Goal: Information Seeking & Learning: Learn about a topic

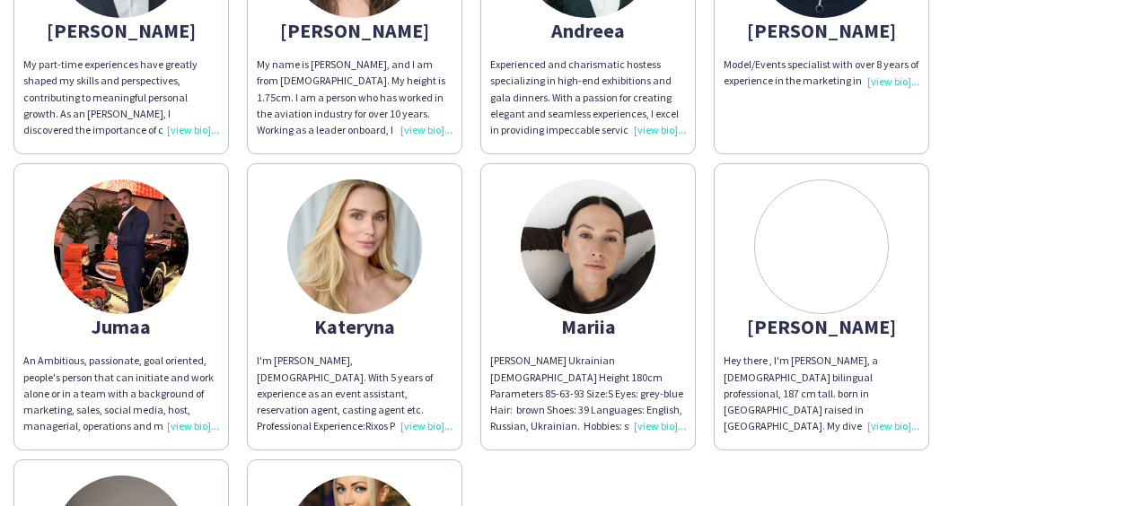
scroll to position [274, 0]
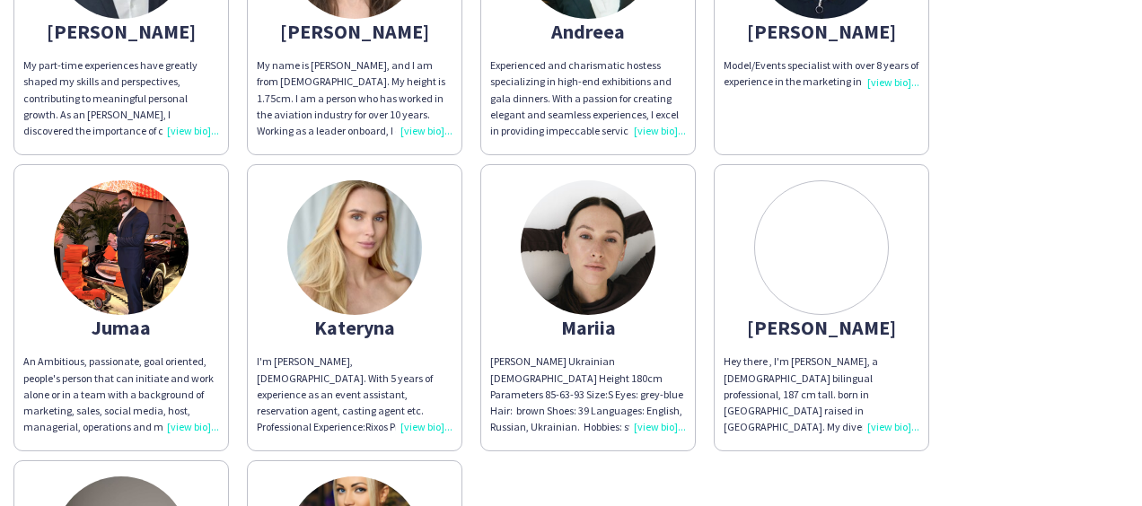
click at [893, 422] on div "Hey there , I'm [PERSON_NAME], a [DEMOGRAPHIC_DATA] bilingual professional, 187…" at bounding box center [822, 395] width 196 height 82
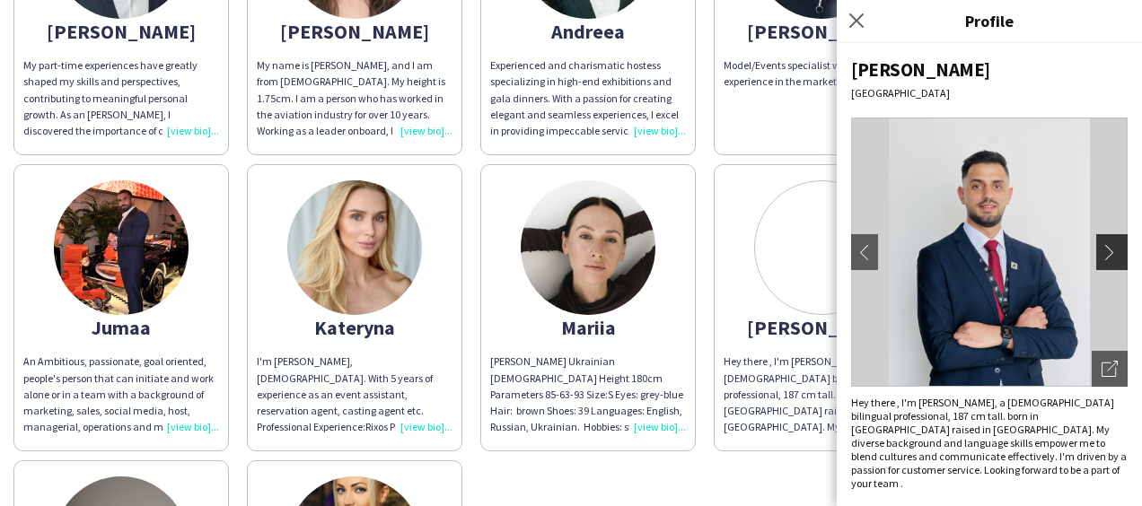
click at [1113, 241] on button "chevron-right" at bounding box center [1114, 252] width 36 height 36
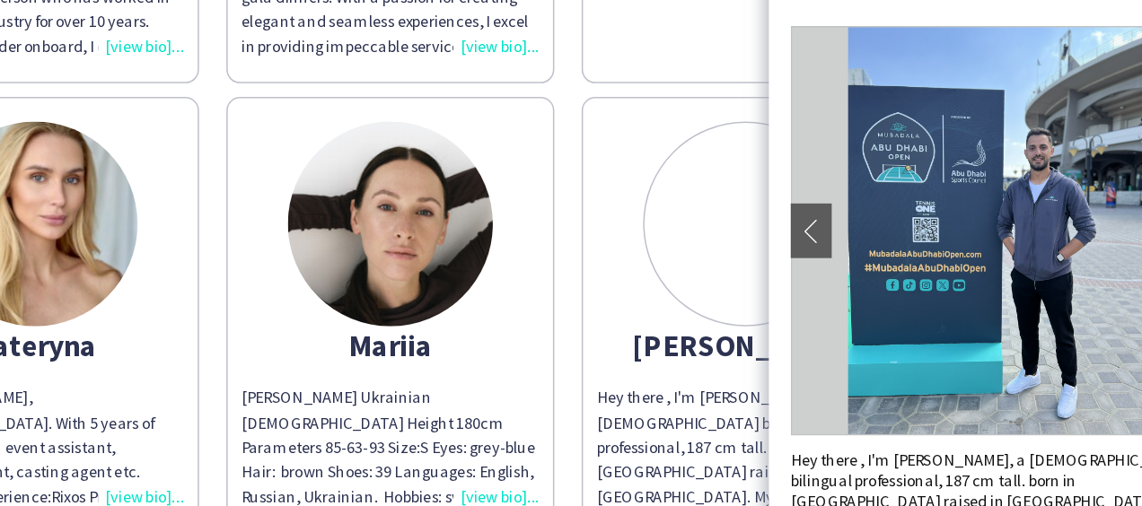
scroll to position [273, 0]
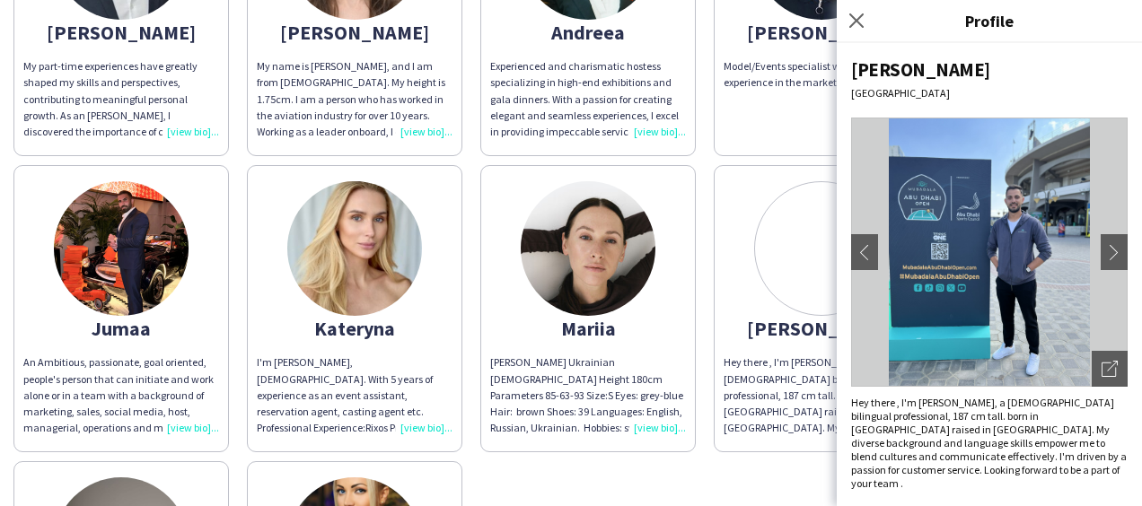
click at [734, 474] on div "[PERSON_NAME] My part-time experiences have greatly shaped my skills and perspe…" at bounding box center [570, 305] width 1115 height 890
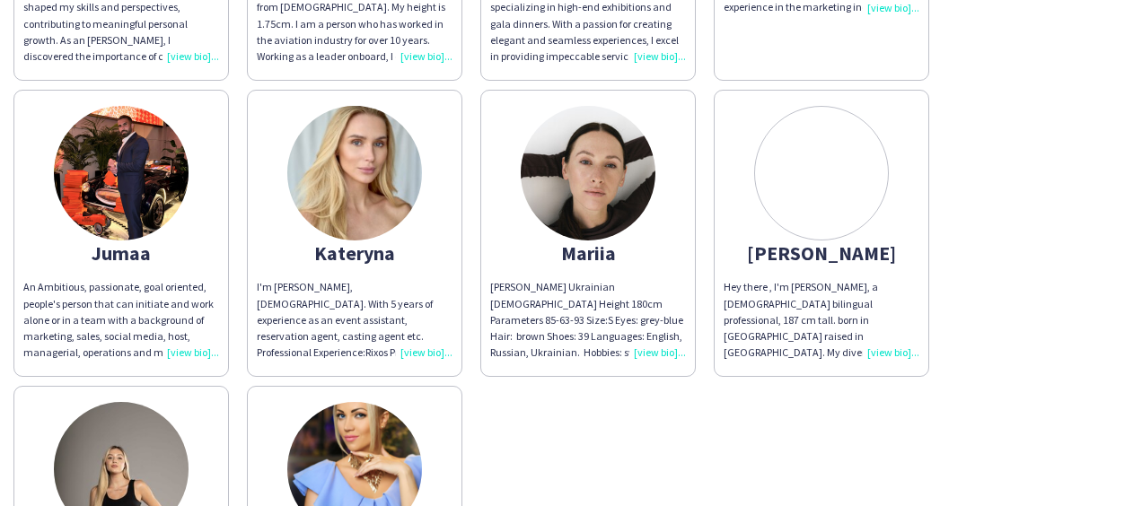
scroll to position [348, 0]
drag, startPoint x: 656, startPoint y: 348, endPoint x: 642, endPoint y: 436, distance: 88.1
click at [642, 436] on div "[PERSON_NAME] My part-time experiences have greatly shaped my skills and perspe…" at bounding box center [570, 229] width 1115 height 890
drag, startPoint x: 642, startPoint y: 436, endPoint x: 560, endPoint y: 406, distance: 86.9
click at [560, 406] on div "[PERSON_NAME] My part-time experiences have greatly shaped my skills and perspe…" at bounding box center [570, 229] width 1115 height 890
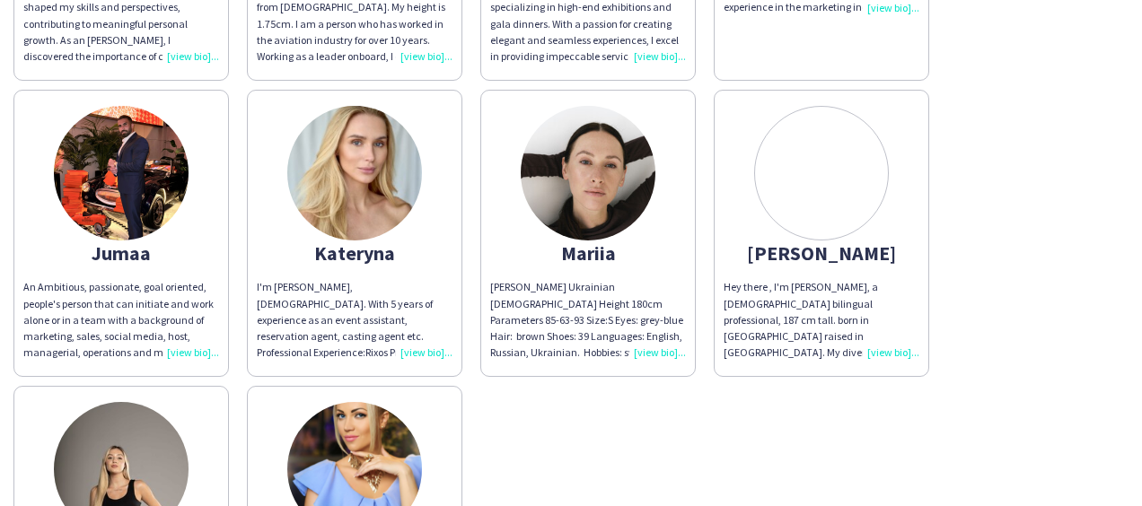
click at [1030, 365] on div "[PERSON_NAME] My part-time experiences have greatly shaped my skills and perspe…" at bounding box center [570, 229] width 1115 height 890
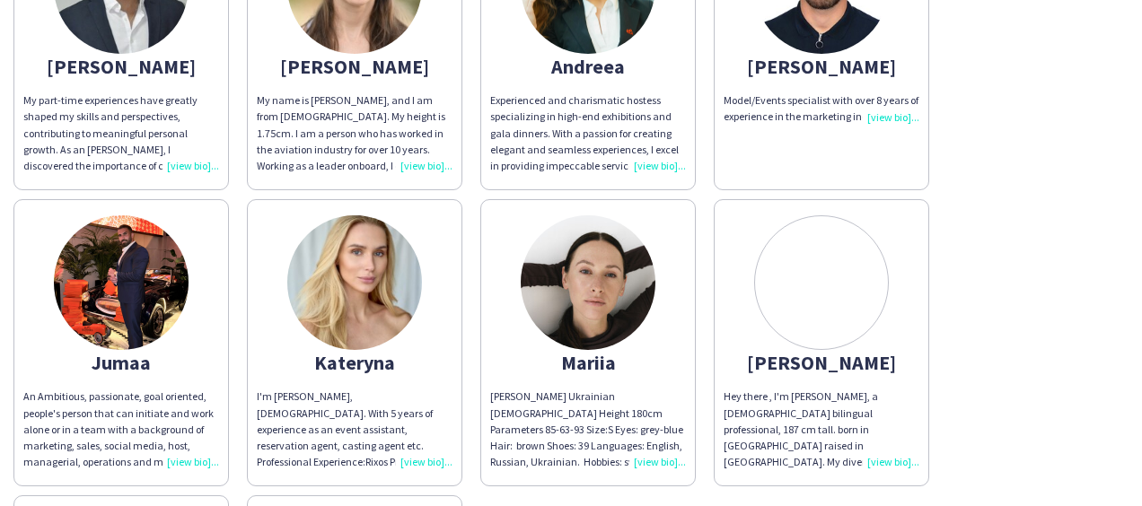
scroll to position [0, 0]
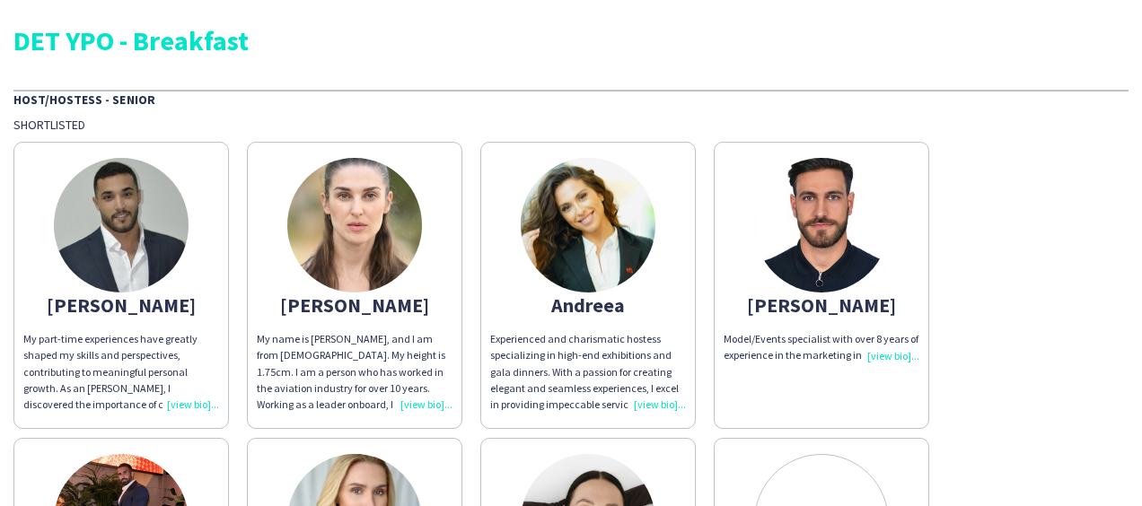
click at [182, 406] on div "My part-time experiences have greatly shaped my skills and perspectives, contri…" at bounding box center [121, 372] width 196 height 82
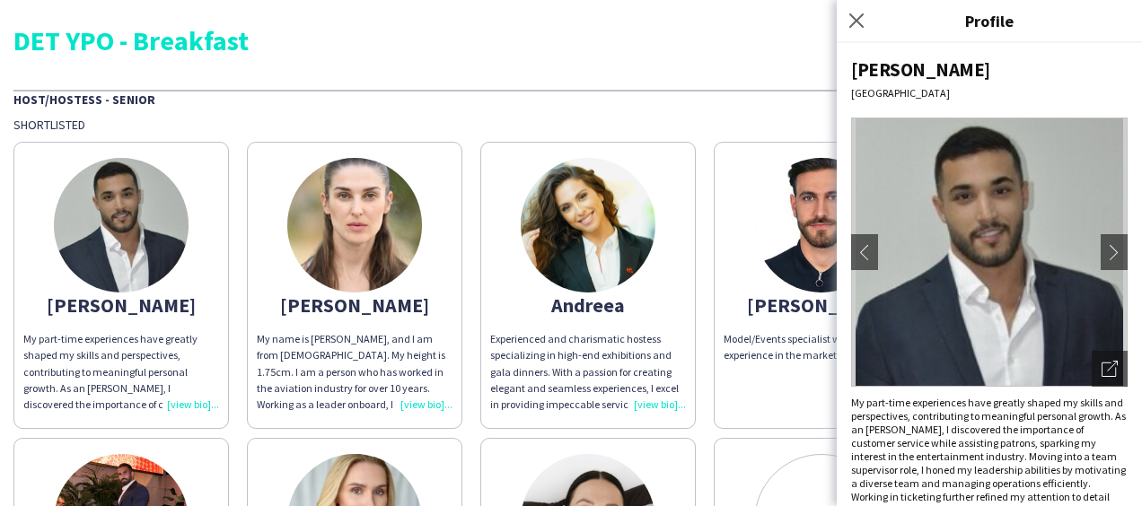
scroll to position [39, 0]
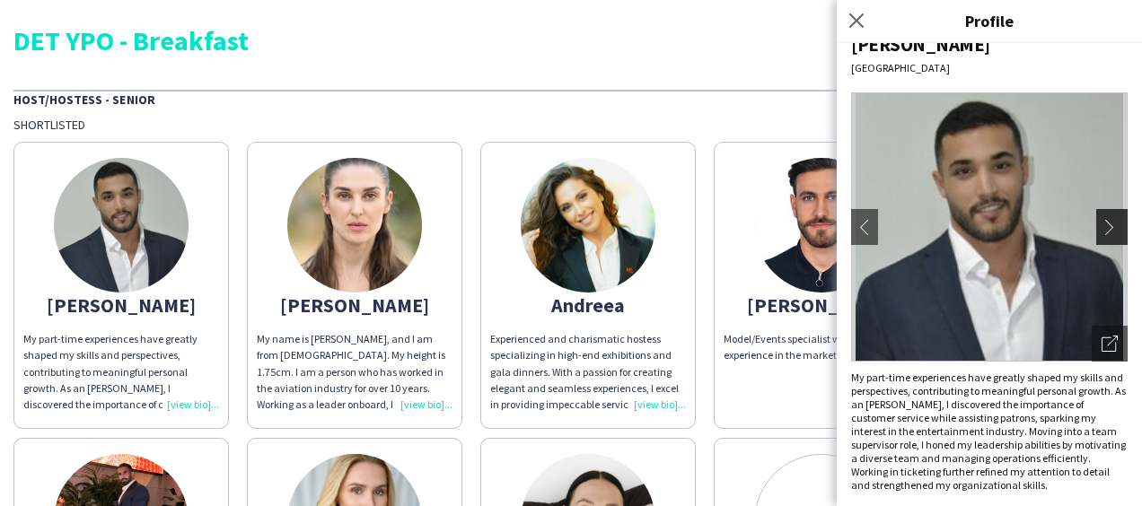
click at [1106, 219] on app-icon "chevron-right" at bounding box center [1114, 227] width 25 height 16
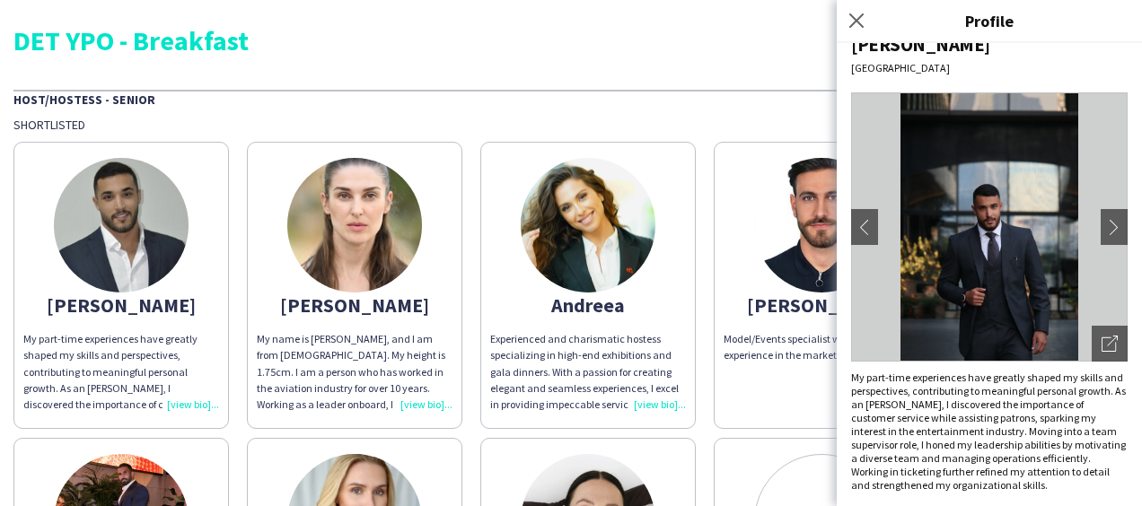
click at [709, 105] on div "Host/Hostess - Senior" at bounding box center [570, 99] width 1115 height 18
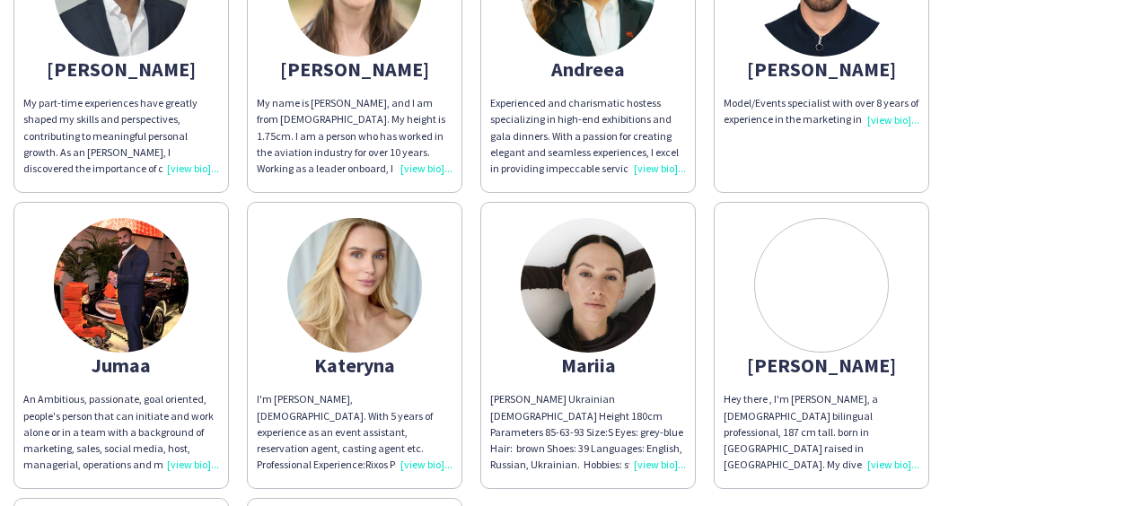
scroll to position [240, 0]
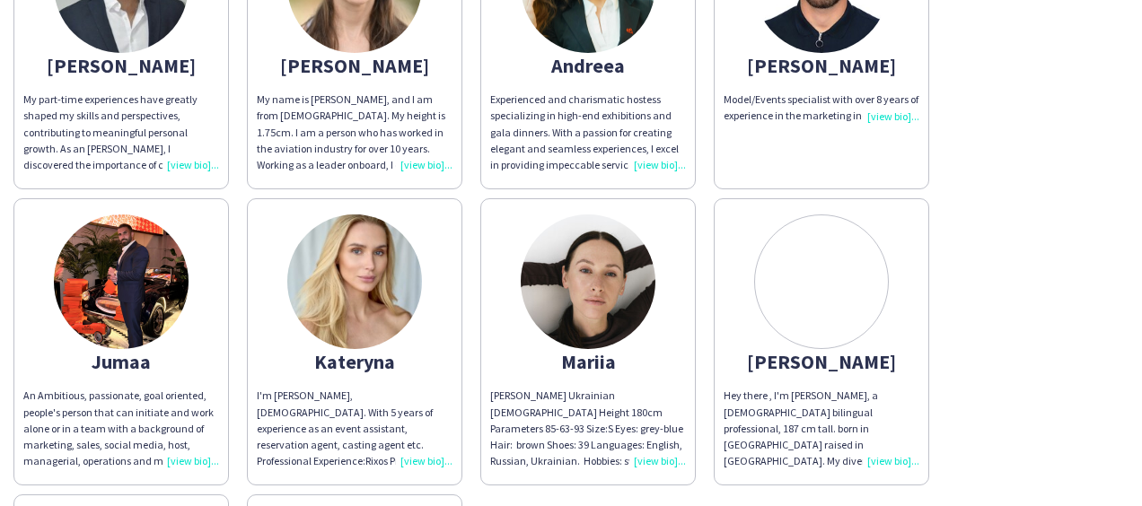
click at [198, 462] on div "An Ambitious, passionate, goal oriented, people's person that can initiate and …" at bounding box center [121, 429] width 196 height 82
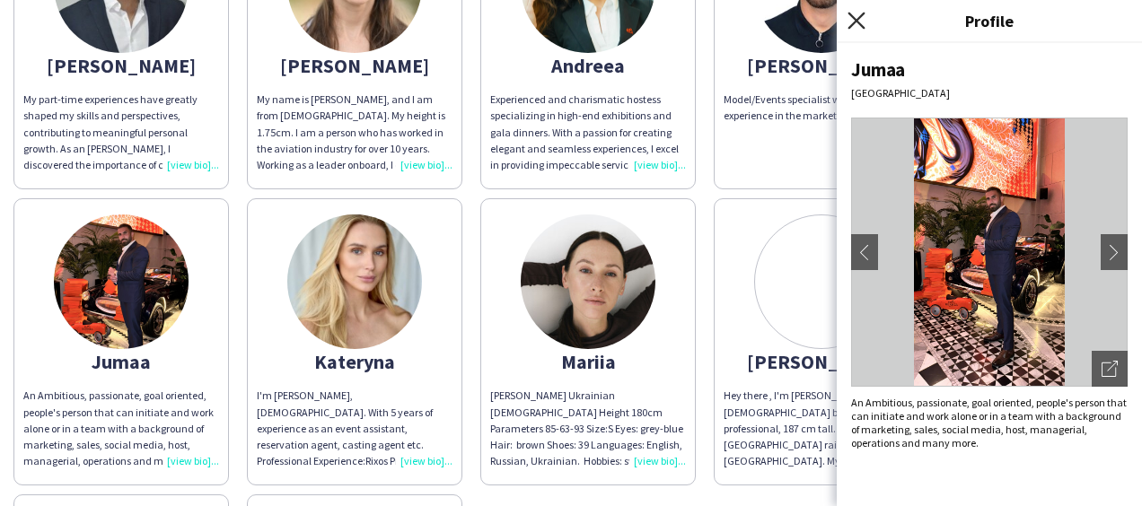
click at [862, 14] on icon at bounding box center [856, 20] width 17 height 17
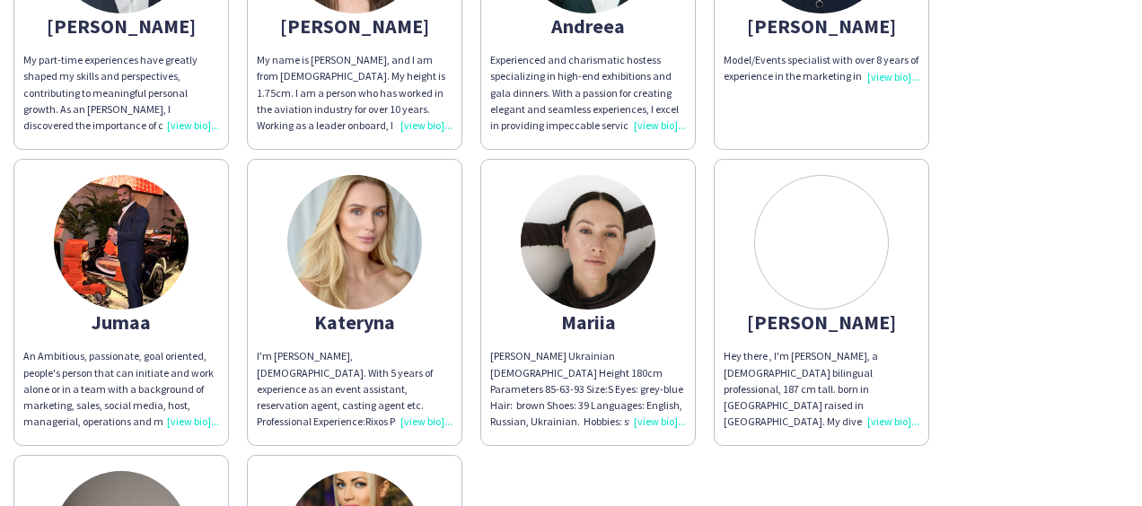
scroll to position [280, 0]
click at [409, 421] on div "I'm [PERSON_NAME], [DEMOGRAPHIC_DATA]. With 5 years of experience as an event a…" at bounding box center [355, 389] width 196 height 82
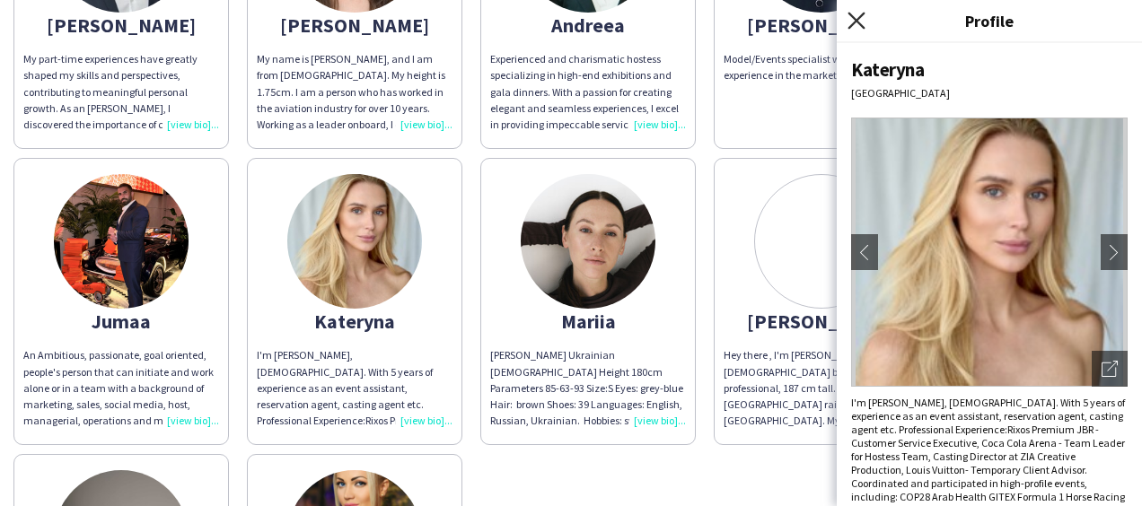
click at [850, 17] on icon "Close pop-in" at bounding box center [856, 20] width 17 height 17
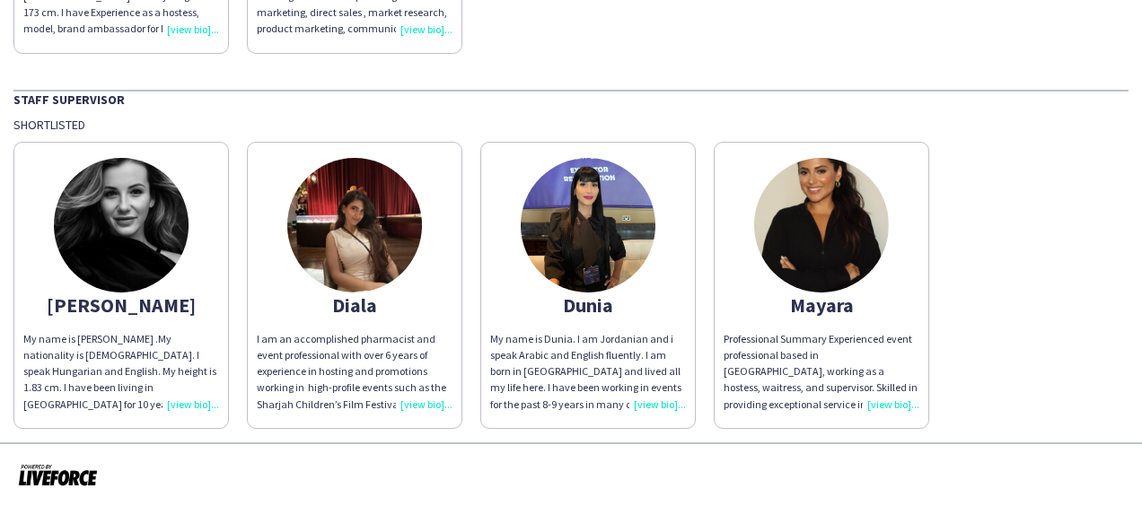
scroll to position [968, 0]
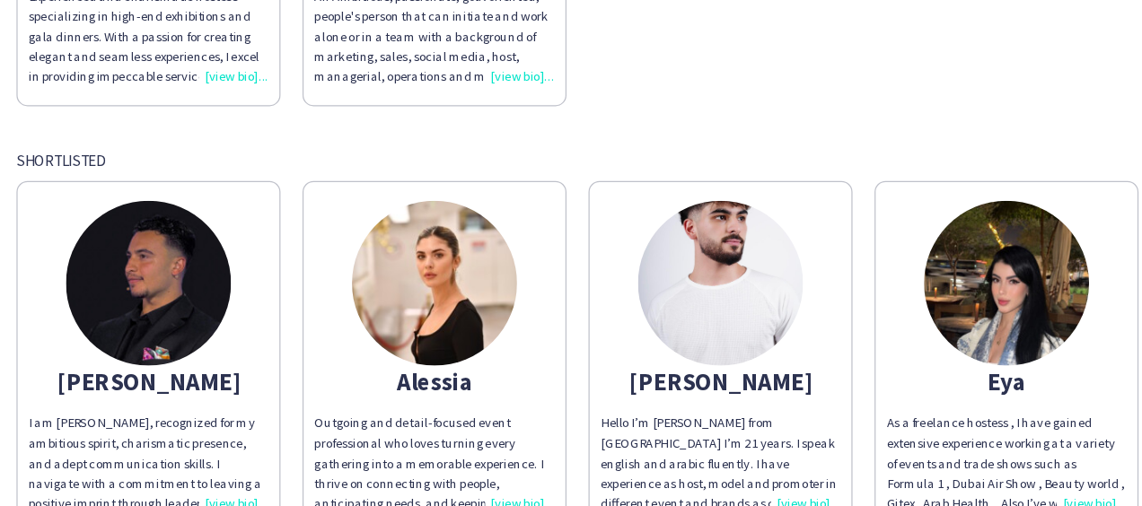
scroll to position [356, 0]
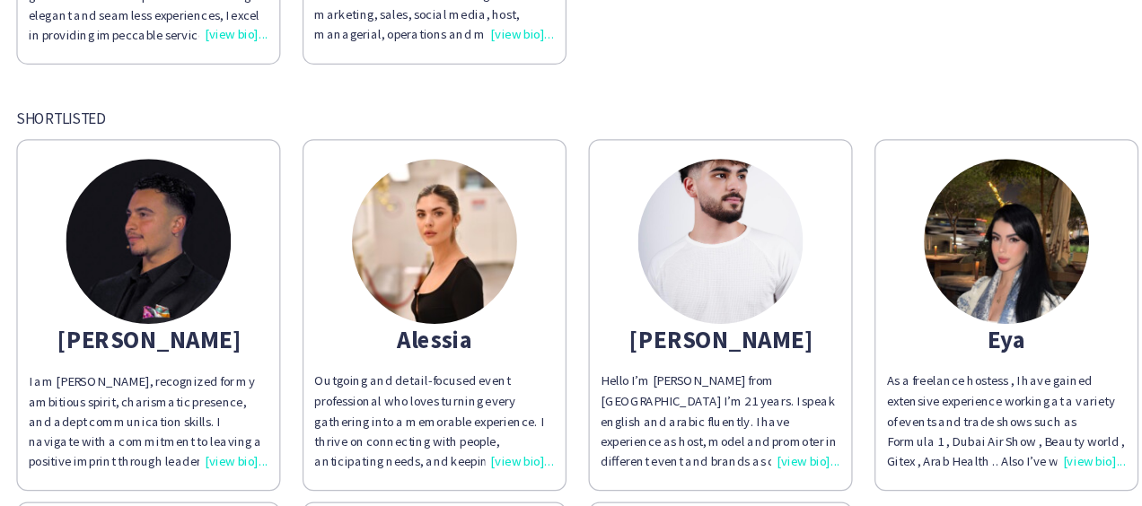
click at [653, 458] on div "Hello I’m [PERSON_NAME] from [GEOGRAPHIC_DATA] I’m 21 years. I speak english an…" at bounding box center [588, 428] width 196 height 82
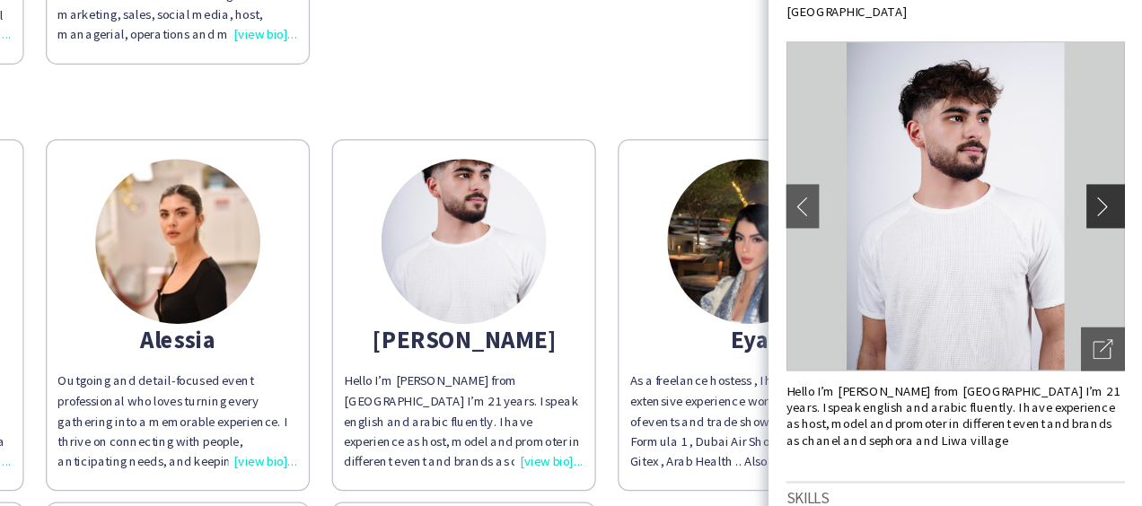
click at [1104, 247] on app-icon "chevron-right" at bounding box center [1114, 252] width 25 height 16
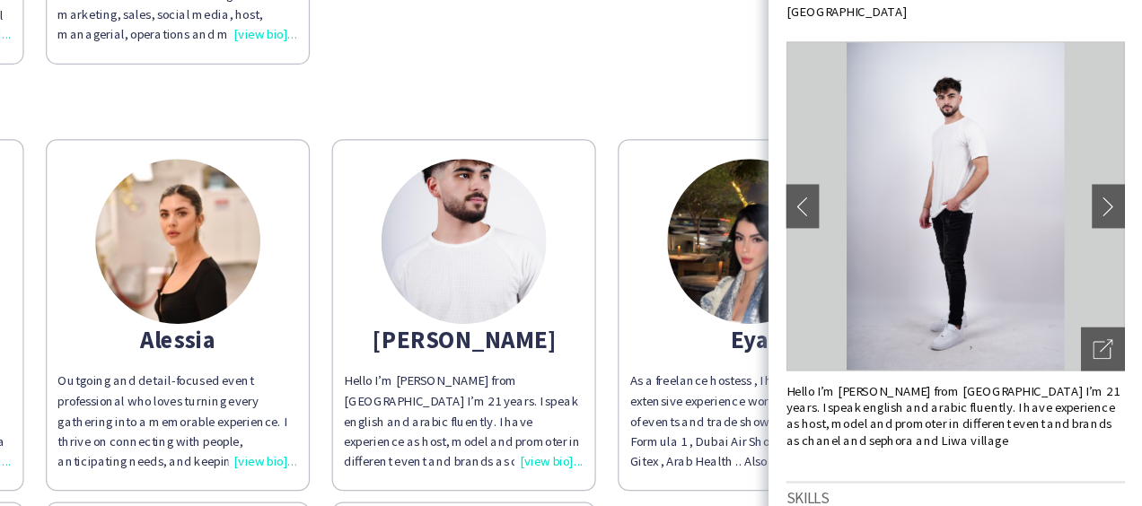
click at [758, 148] on div "Host/Hostess - Senior Confirmed Andreea Experienced and charismatic hostess spe…" at bounding box center [570, 289] width 1115 height 985
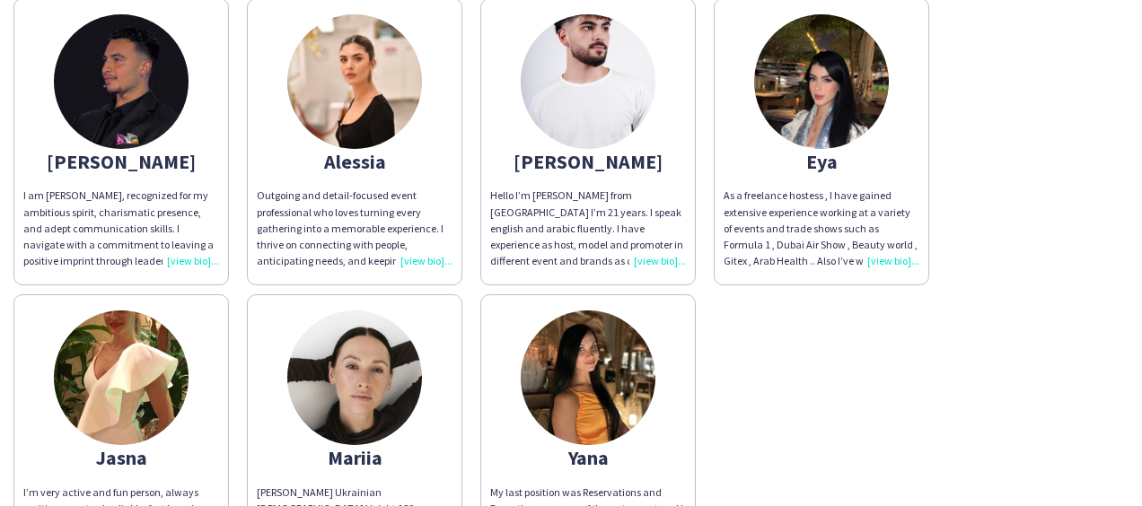
scroll to position [554, 0]
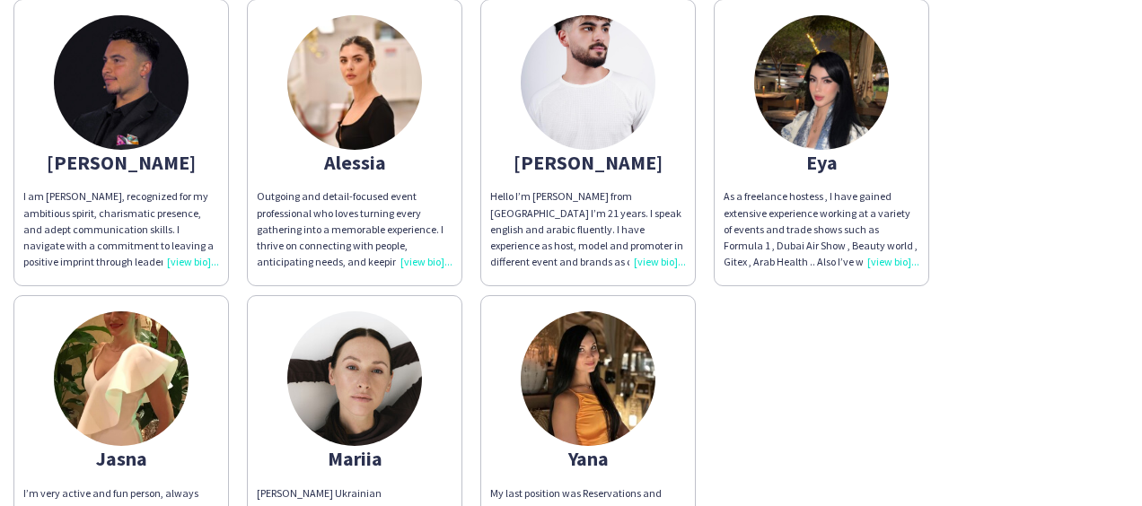
click at [888, 266] on div "As a freelance hostess , I have gained extensive experience working at a variet…" at bounding box center [822, 230] width 196 height 82
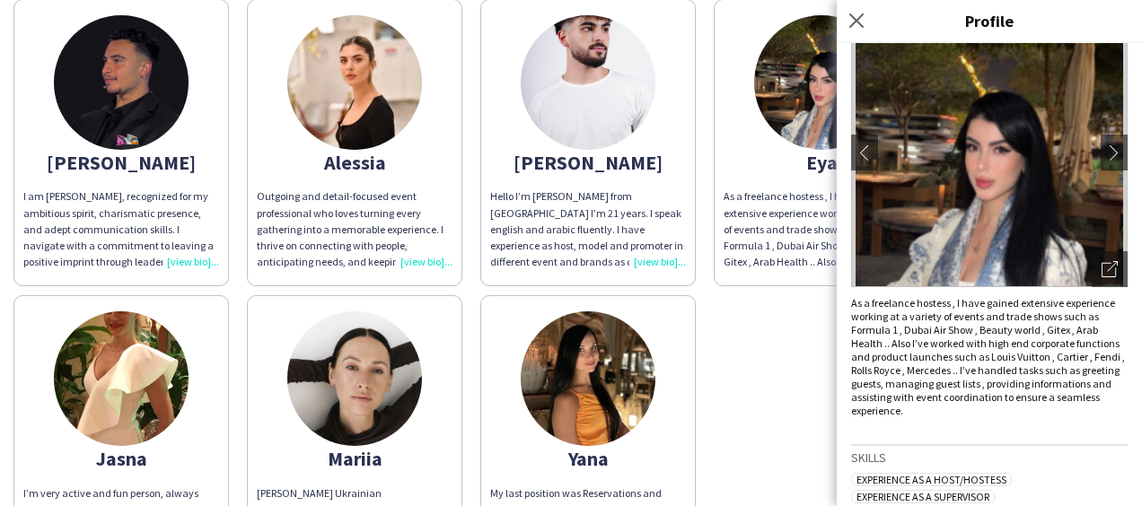
scroll to position [101, 0]
click at [1102, 155] on app-icon "chevron-right" at bounding box center [1114, 152] width 25 height 16
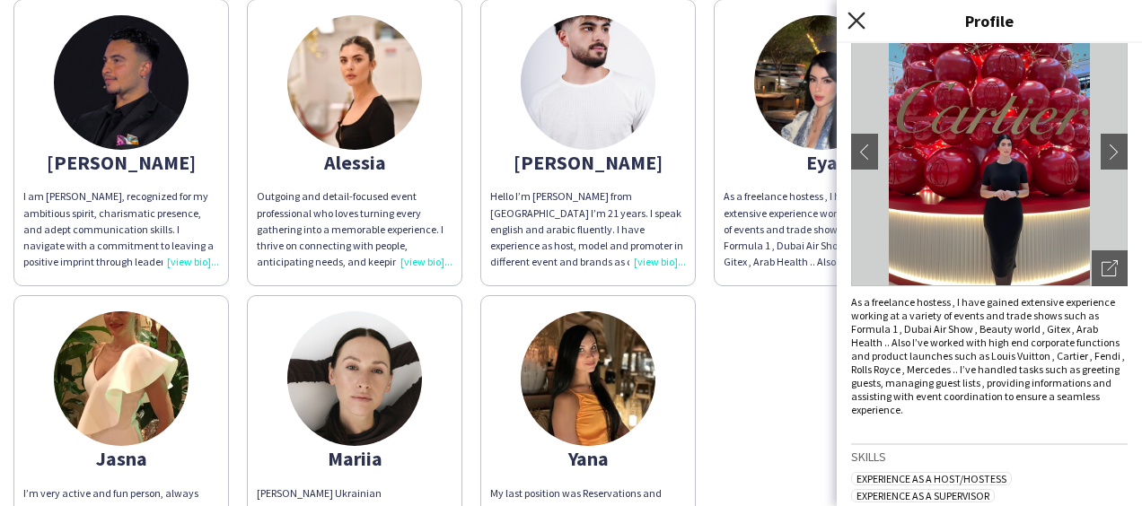
click at [858, 20] on icon "Close pop-in" at bounding box center [856, 20] width 17 height 17
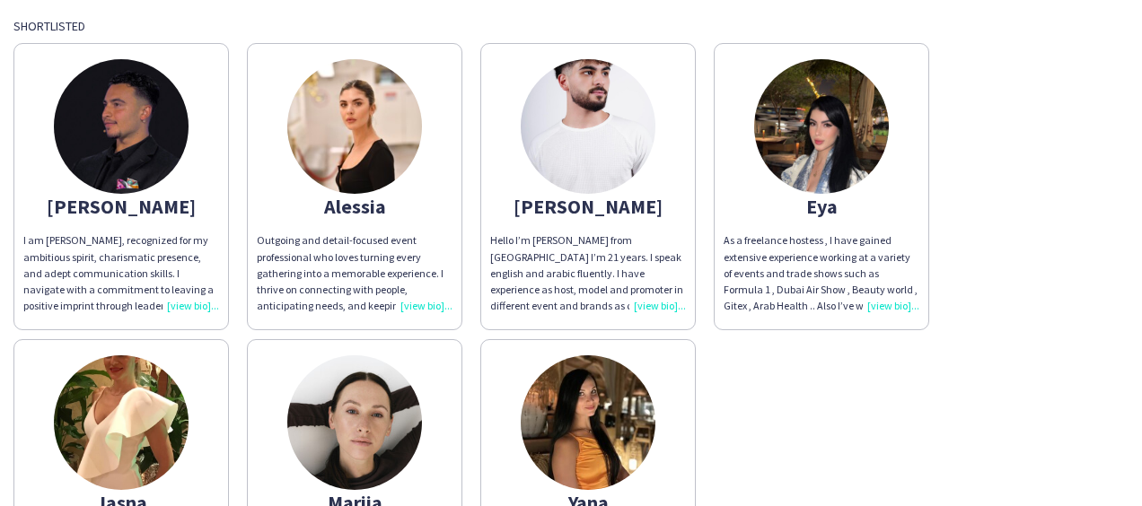
scroll to position [518, 0]
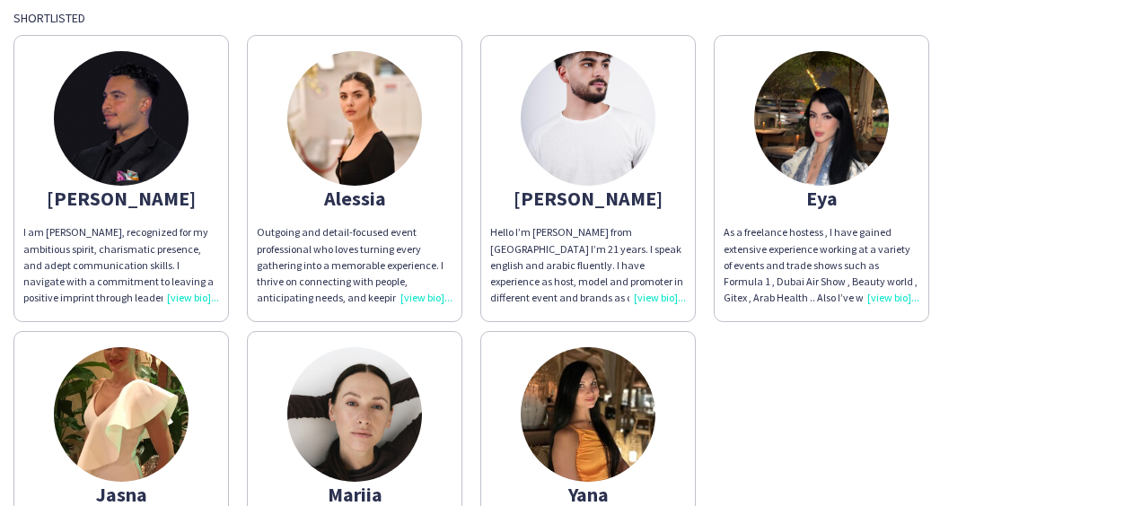
click at [652, 295] on div "Hello I’m Daniel from Syria I’m 21 years. I speak english and arabic fluently. …" at bounding box center [588, 265] width 196 height 82
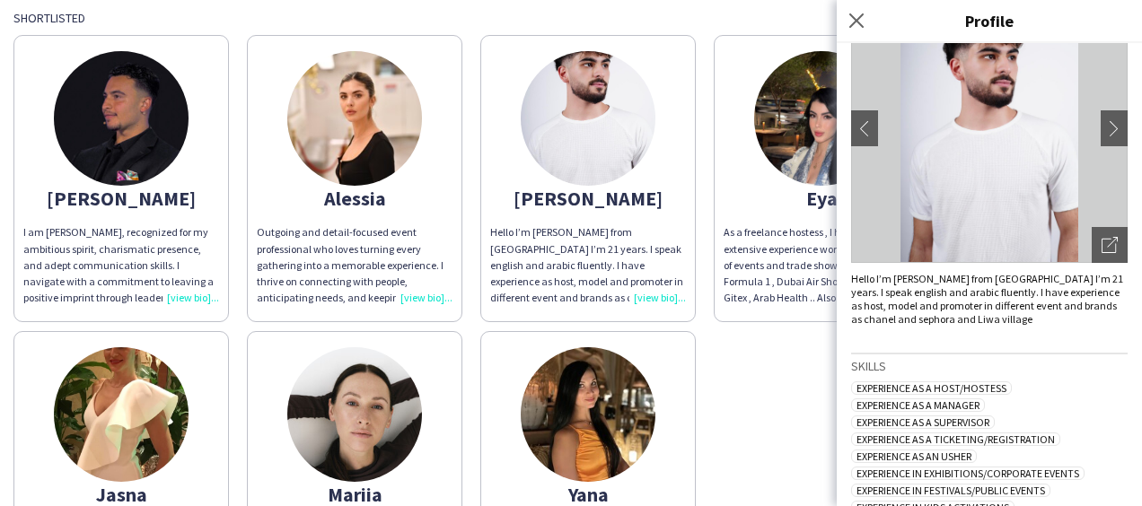
scroll to position [125, 0]
click at [1102, 126] on app-icon "chevron-right" at bounding box center [1114, 127] width 25 height 16
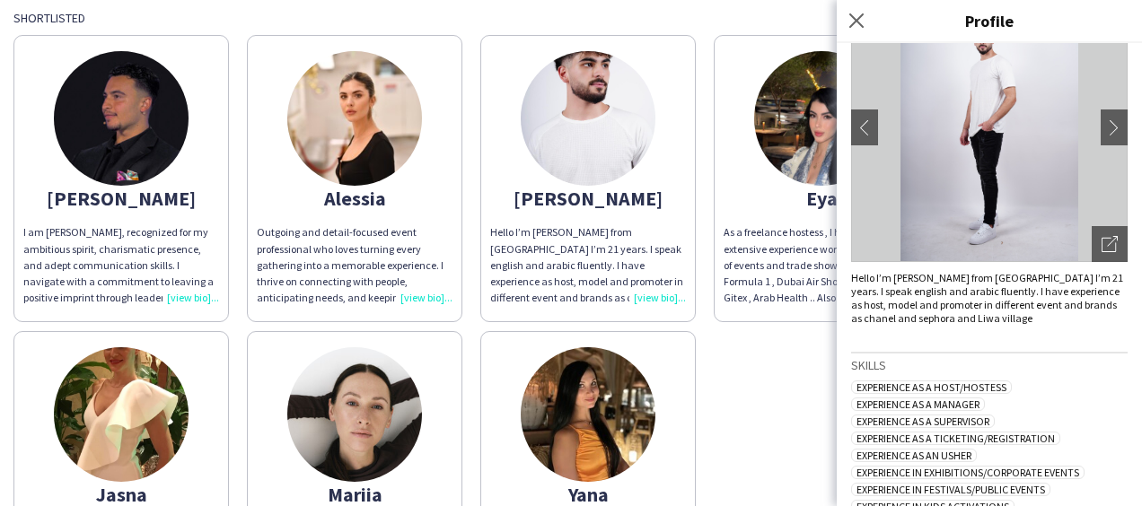
click at [774, 390] on div "Abdullah I am Abdullah Hachem, recognized for my ambitious spirit, charismatic …" at bounding box center [570, 322] width 1115 height 593
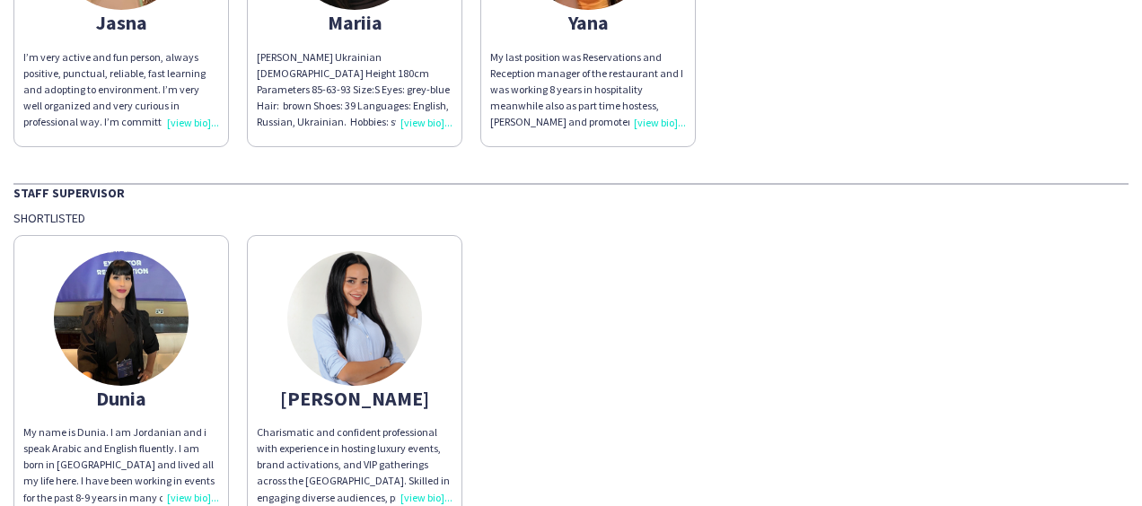
scroll to position [1084, 0]
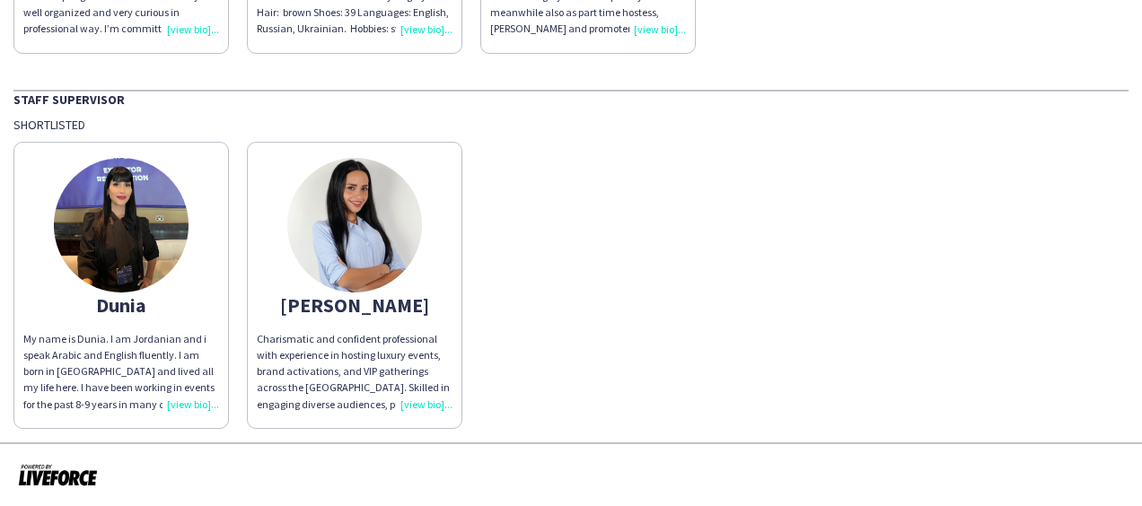
click at [425, 400] on div "Charismatic and confident professional with experience in hosting luxury events…" at bounding box center [355, 372] width 196 height 82
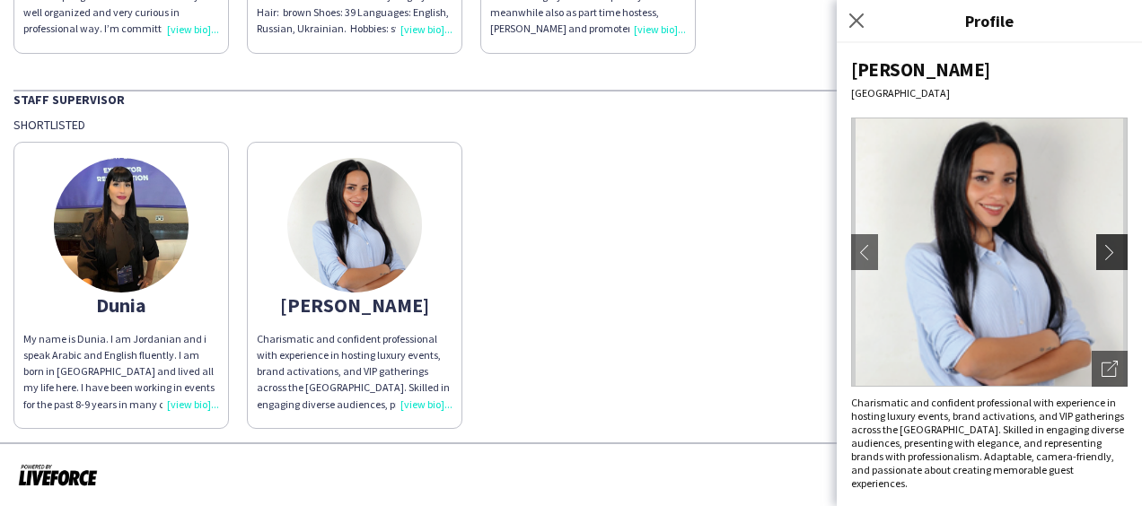
click at [1102, 253] on app-icon "chevron-right" at bounding box center [1114, 252] width 25 height 16
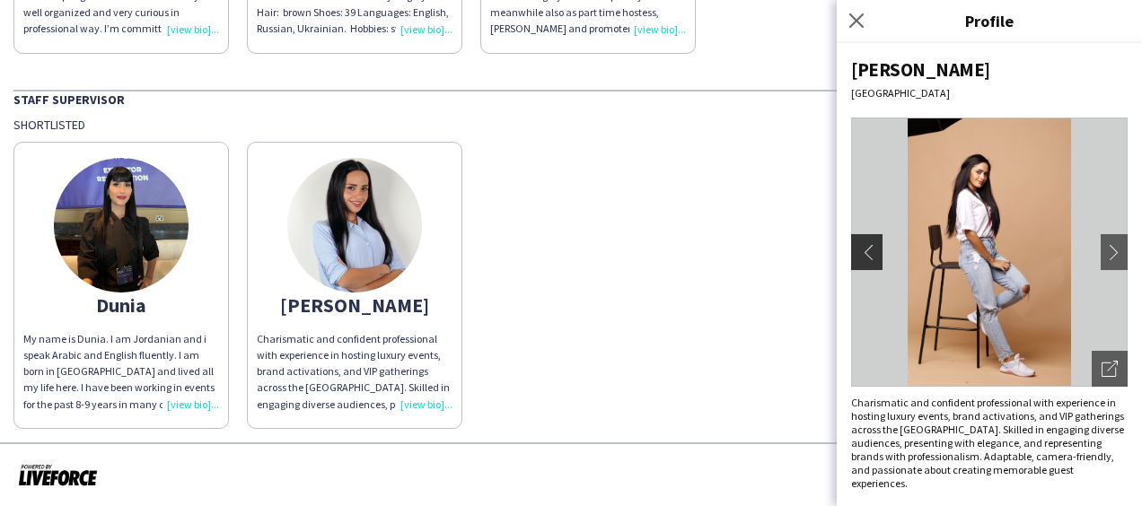
click at [867, 238] on button "chevron-left" at bounding box center [865, 252] width 36 height 36
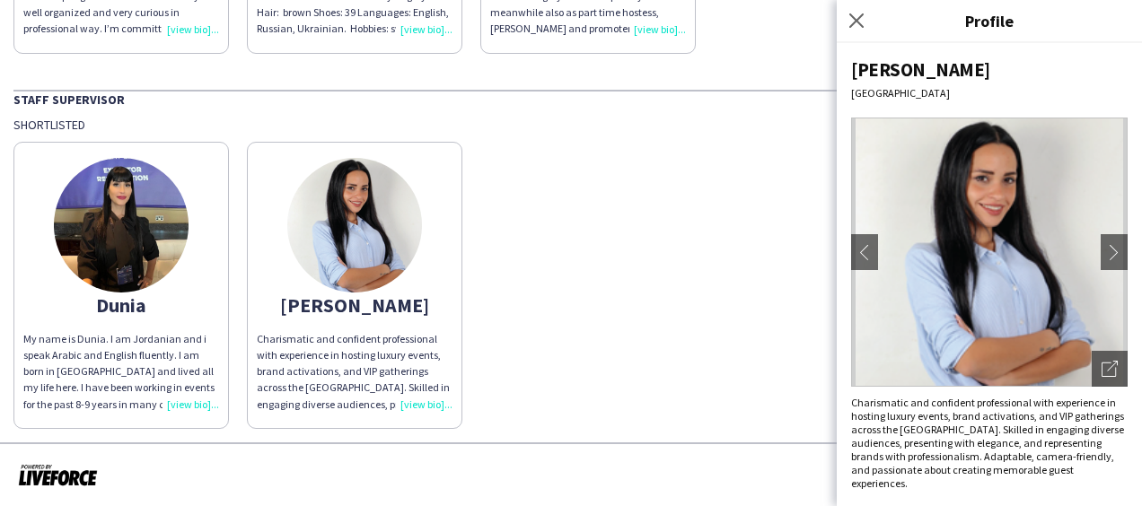
click at [174, 402] on div "My name is Dunia. I am Jordanian and i speak Arabic and English fluently. I am …" at bounding box center [121, 372] width 196 height 82
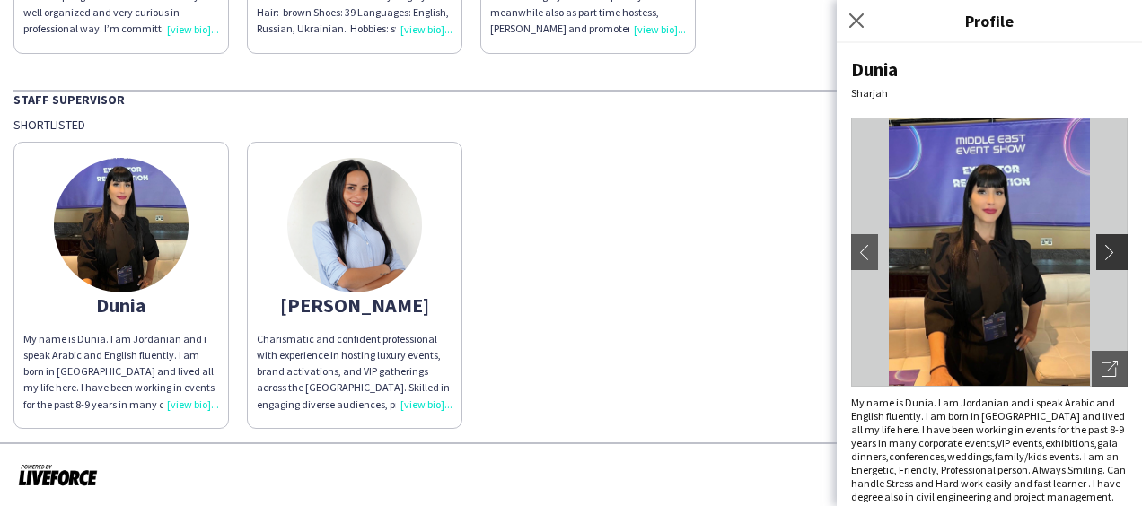
click at [1102, 251] on app-icon "chevron-right" at bounding box center [1114, 252] width 25 height 16
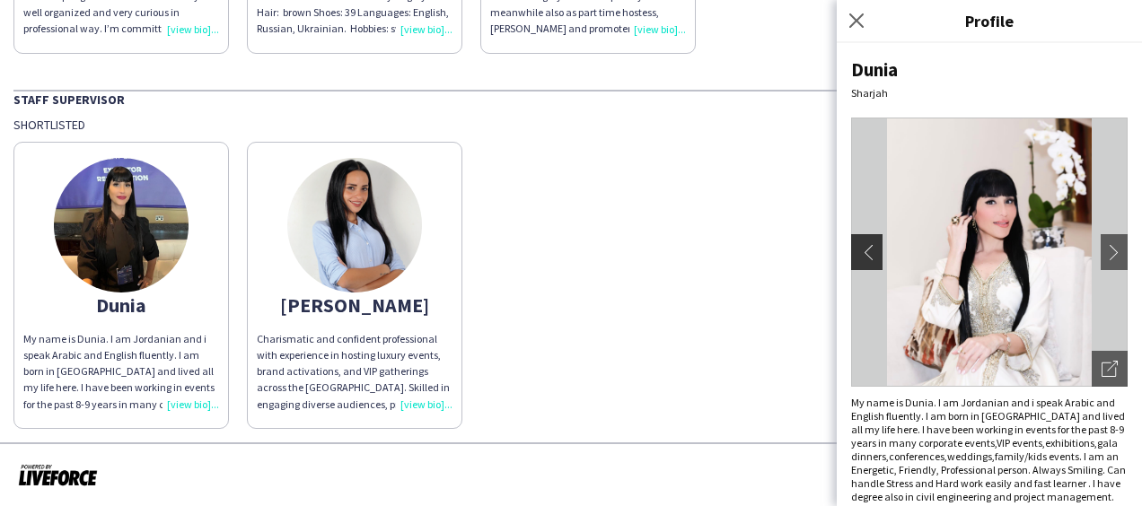
click at [860, 251] on app-icon "chevron-left" at bounding box center [864, 252] width 25 height 16
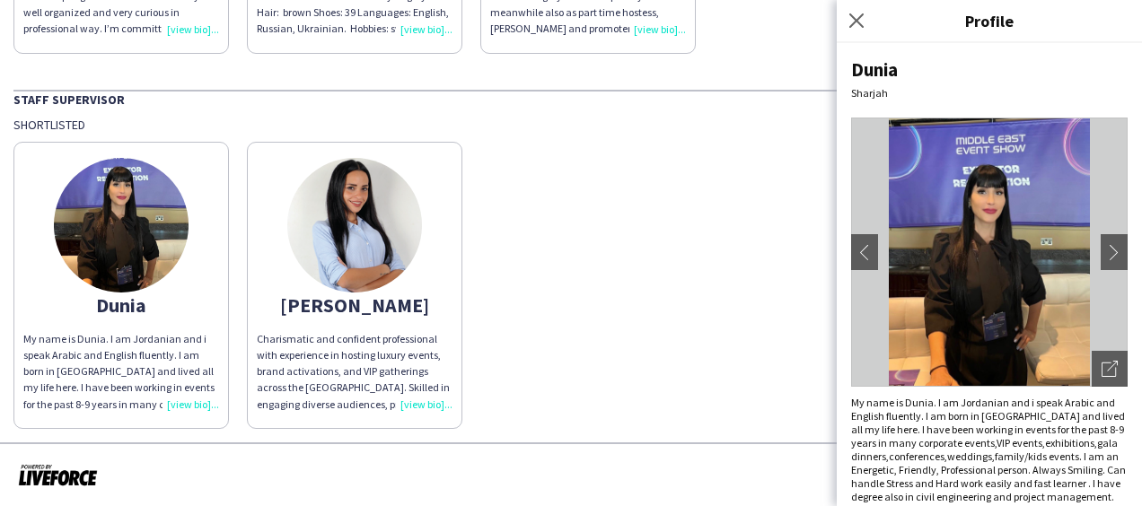
click at [727, 276] on div "Dunia My name is Dunia. I am Jordanian and i speak Arabic and English fluently.…" at bounding box center [570, 281] width 1115 height 296
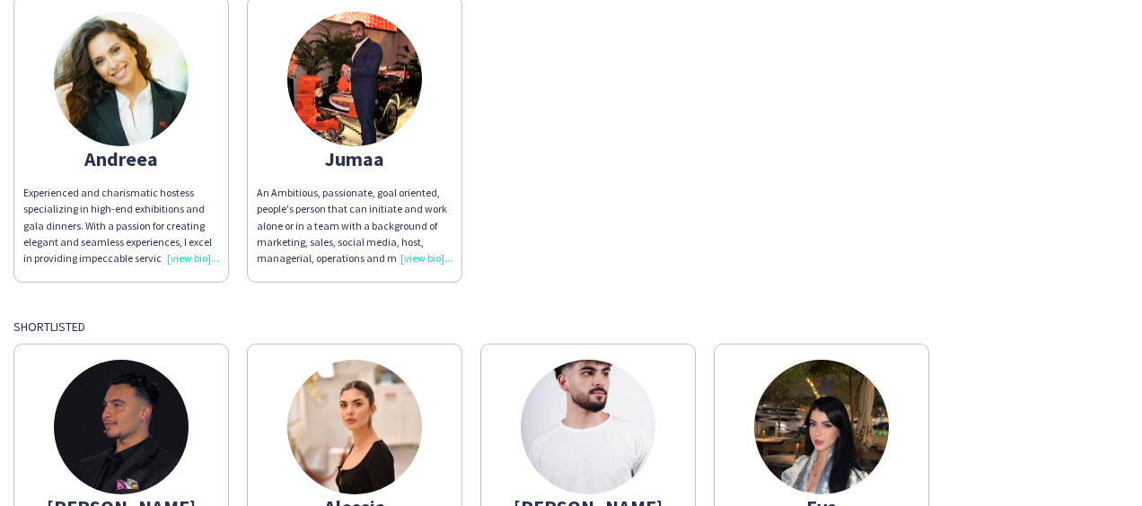
scroll to position [207, 0]
